Goal: Task Accomplishment & Management: Manage account settings

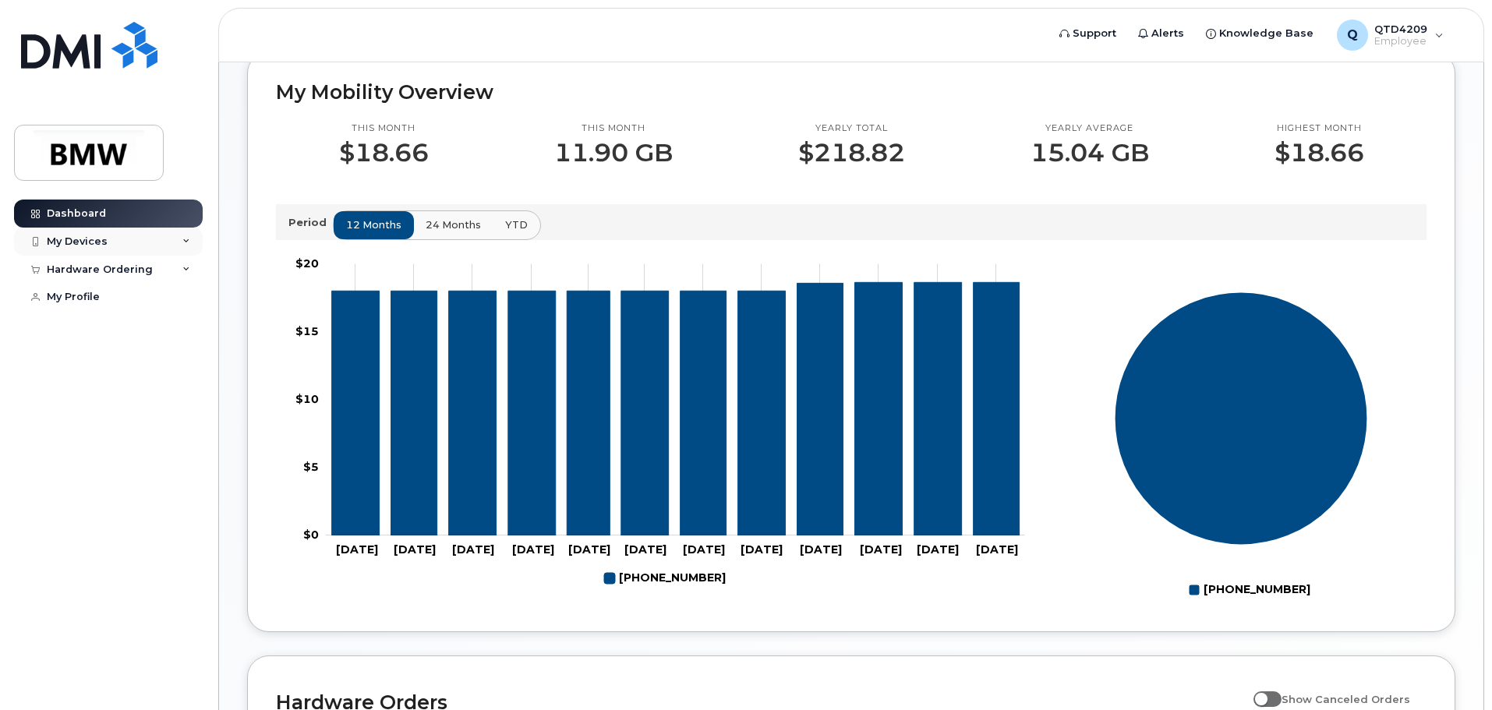
scroll to position [398, 0]
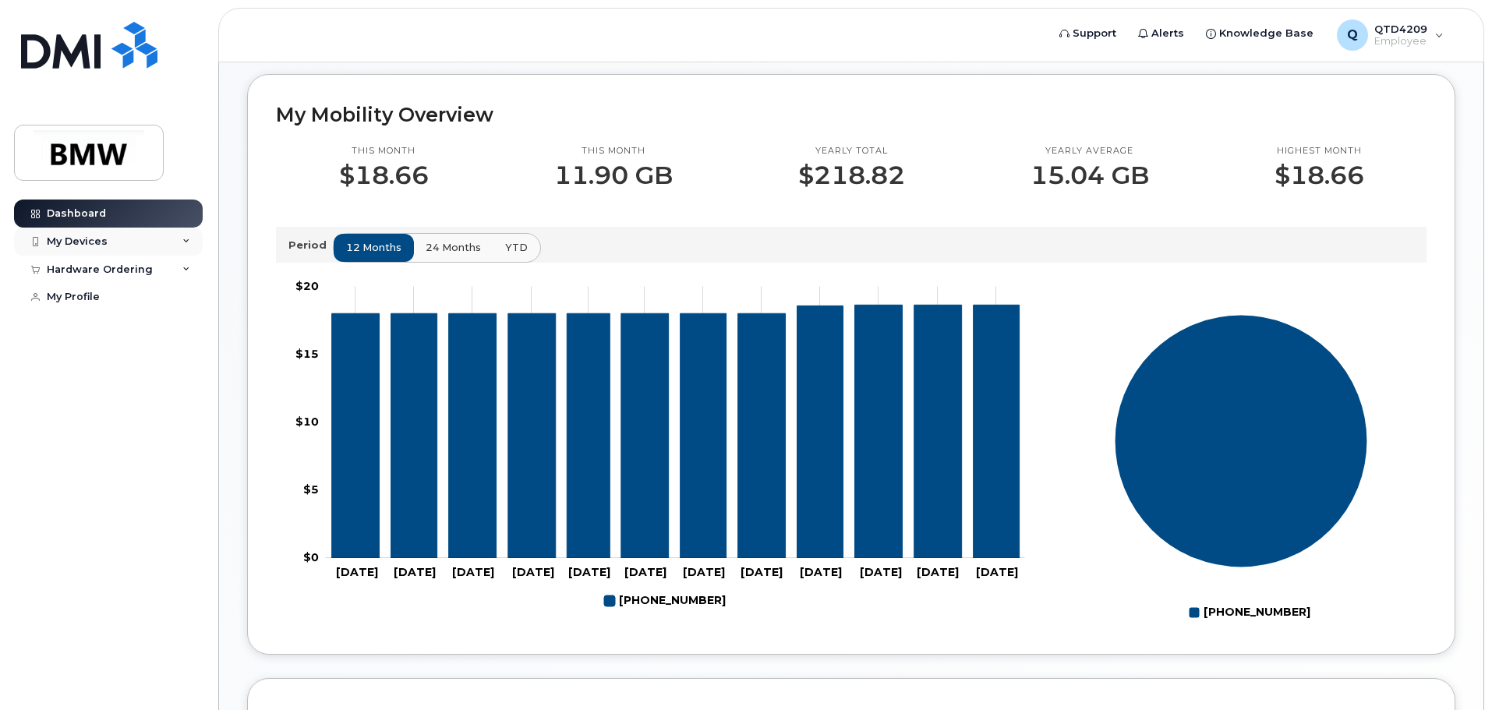
click at [116, 242] on div "My Devices" at bounding box center [108, 242] width 189 height 28
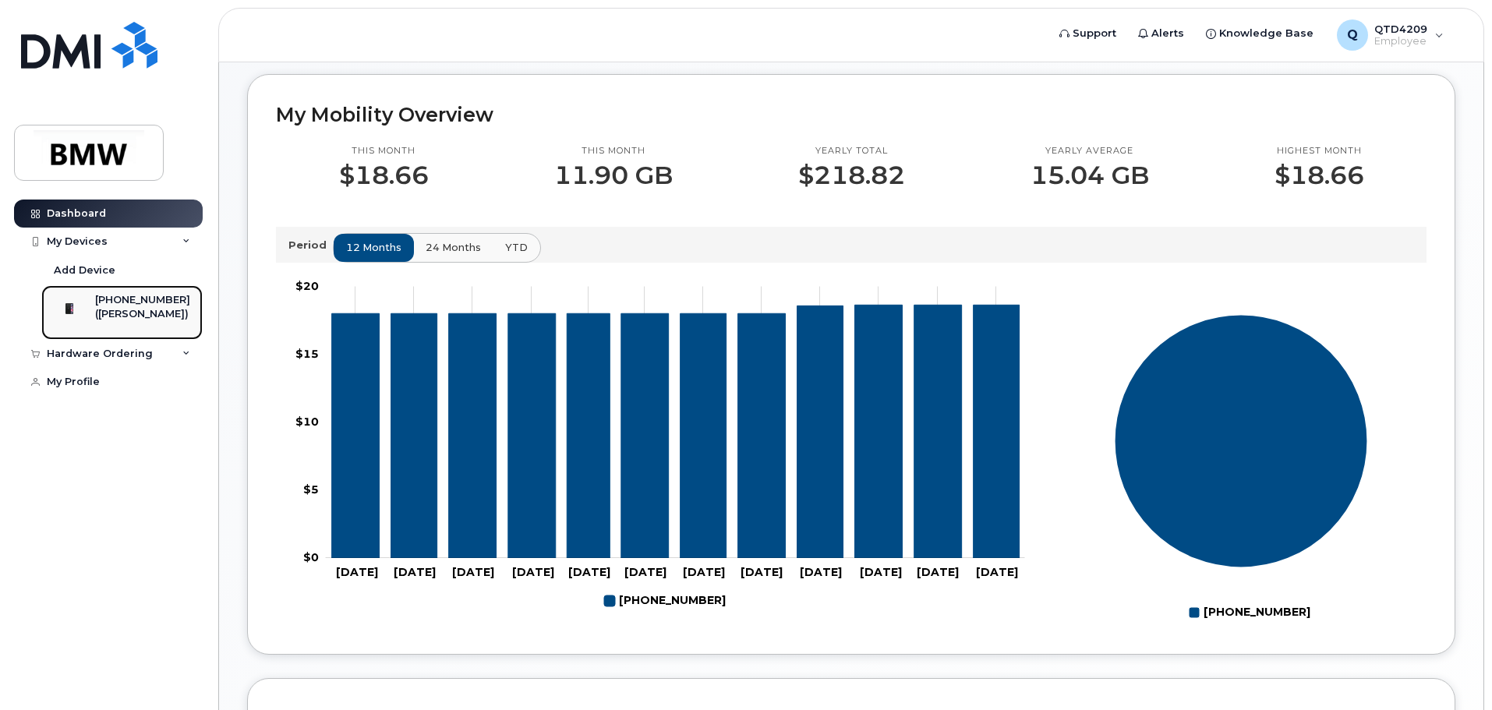
click at [75, 302] on img at bounding box center [70, 309] width 16 height 16
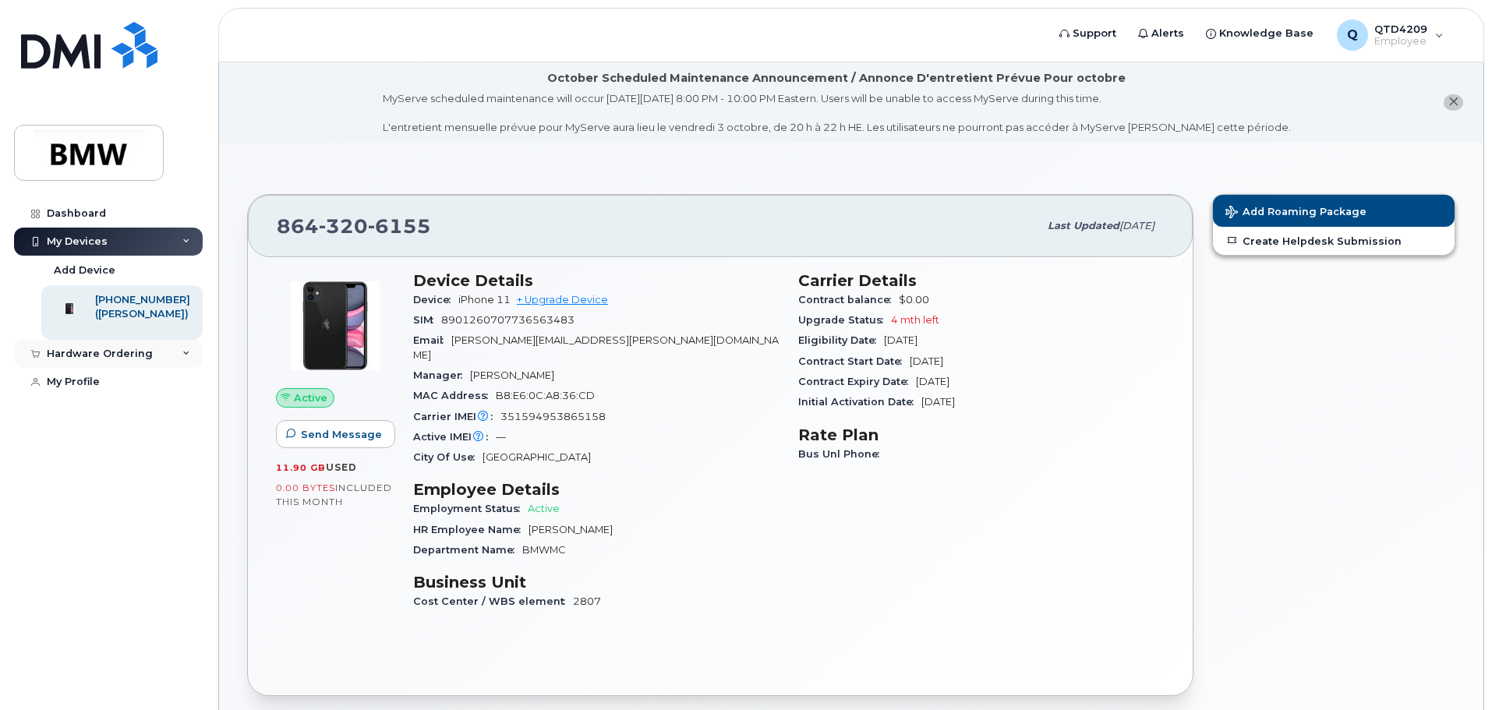
click at [109, 360] on div "Hardware Ordering" at bounding box center [100, 354] width 106 height 12
click at [78, 390] on link "My Orders" at bounding box center [121, 383] width 161 height 30
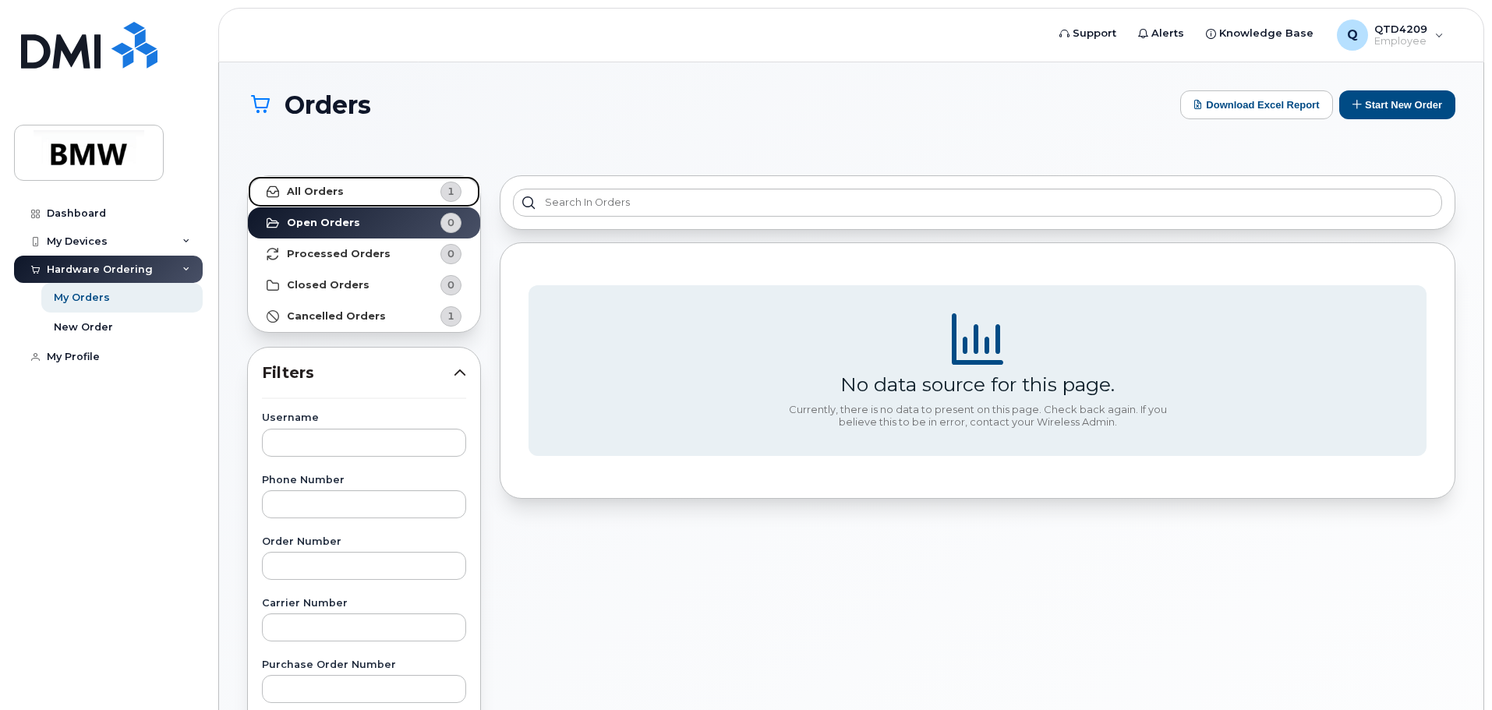
click at [352, 199] on link "All Orders 1" at bounding box center [364, 191] width 232 height 31
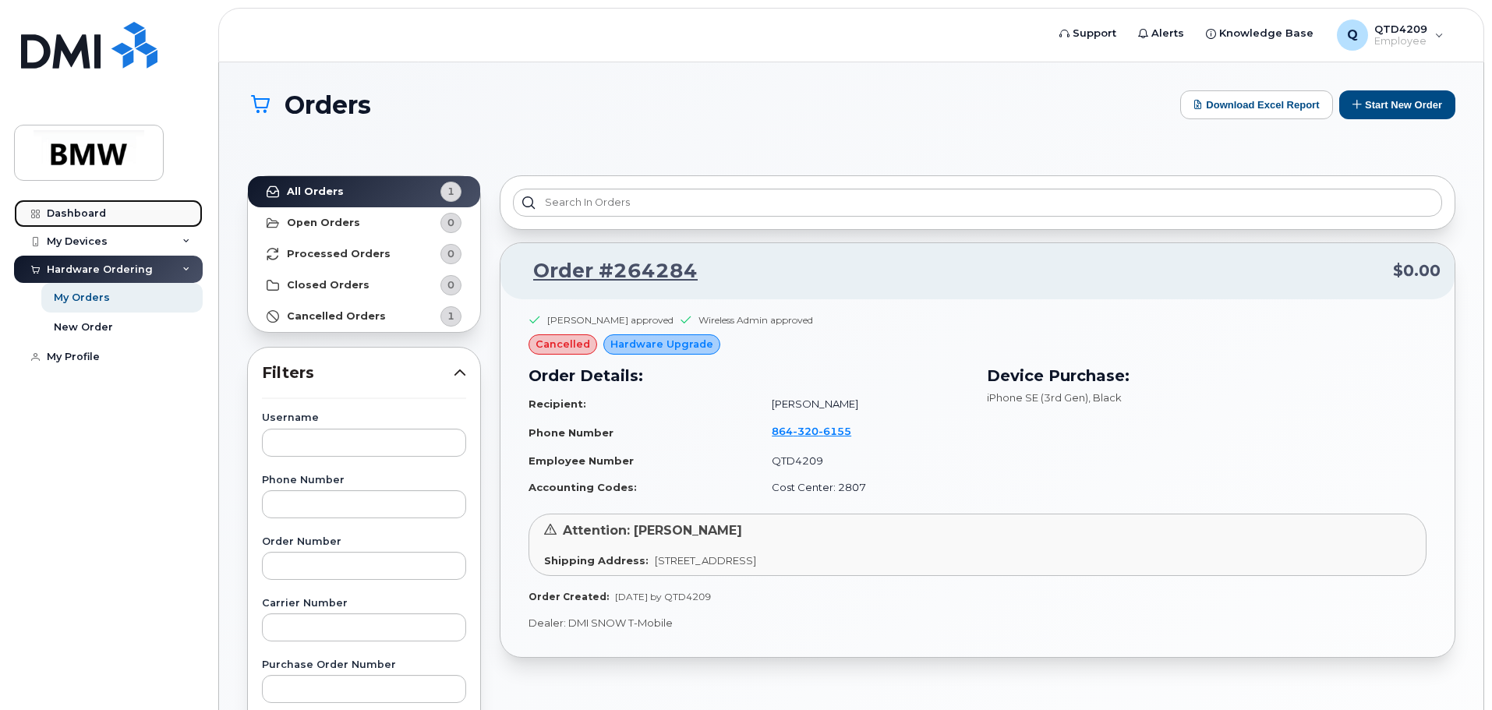
click at [87, 219] on link "Dashboard" at bounding box center [108, 214] width 189 height 28
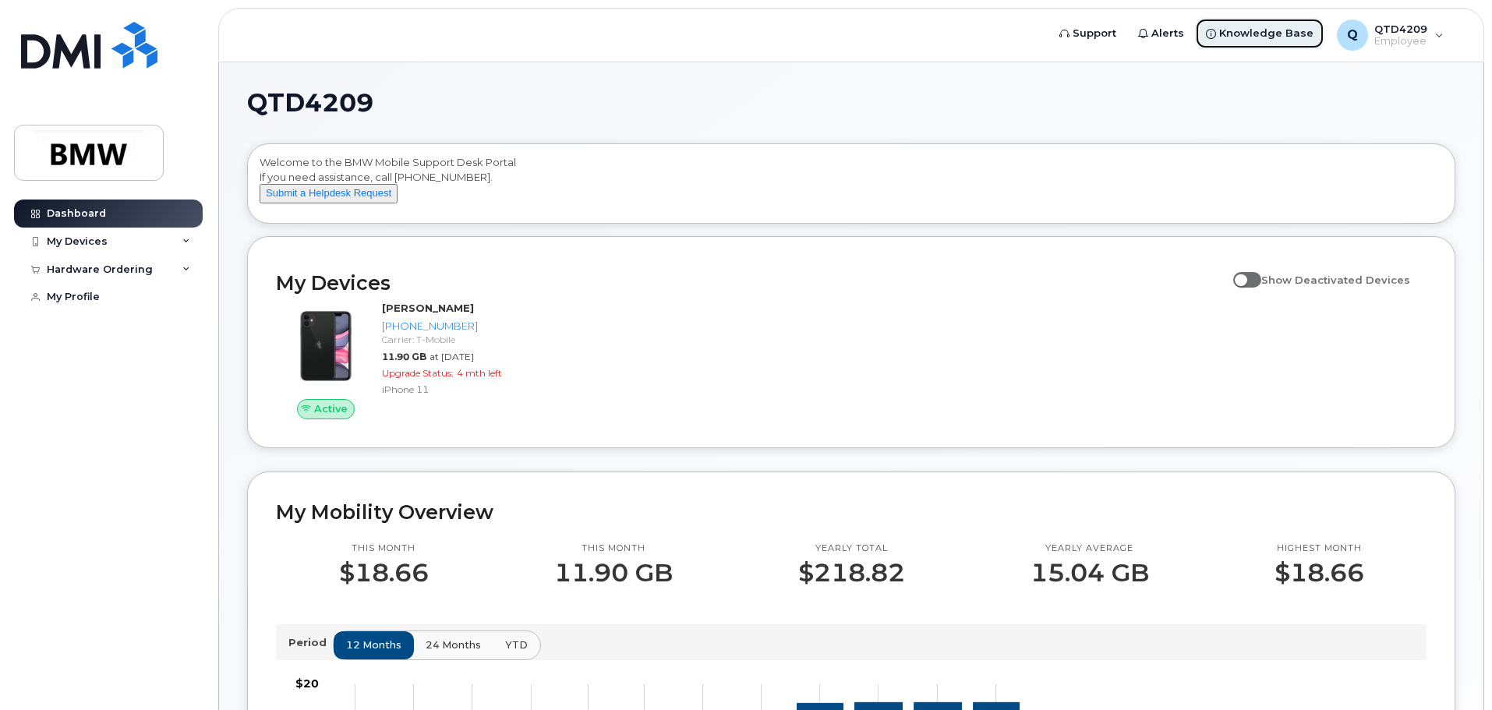
click at [1267, 48] on link "Knowledge Base" at bounding box center [1259, 33] width 129 height 31
